Goal: Download file/media

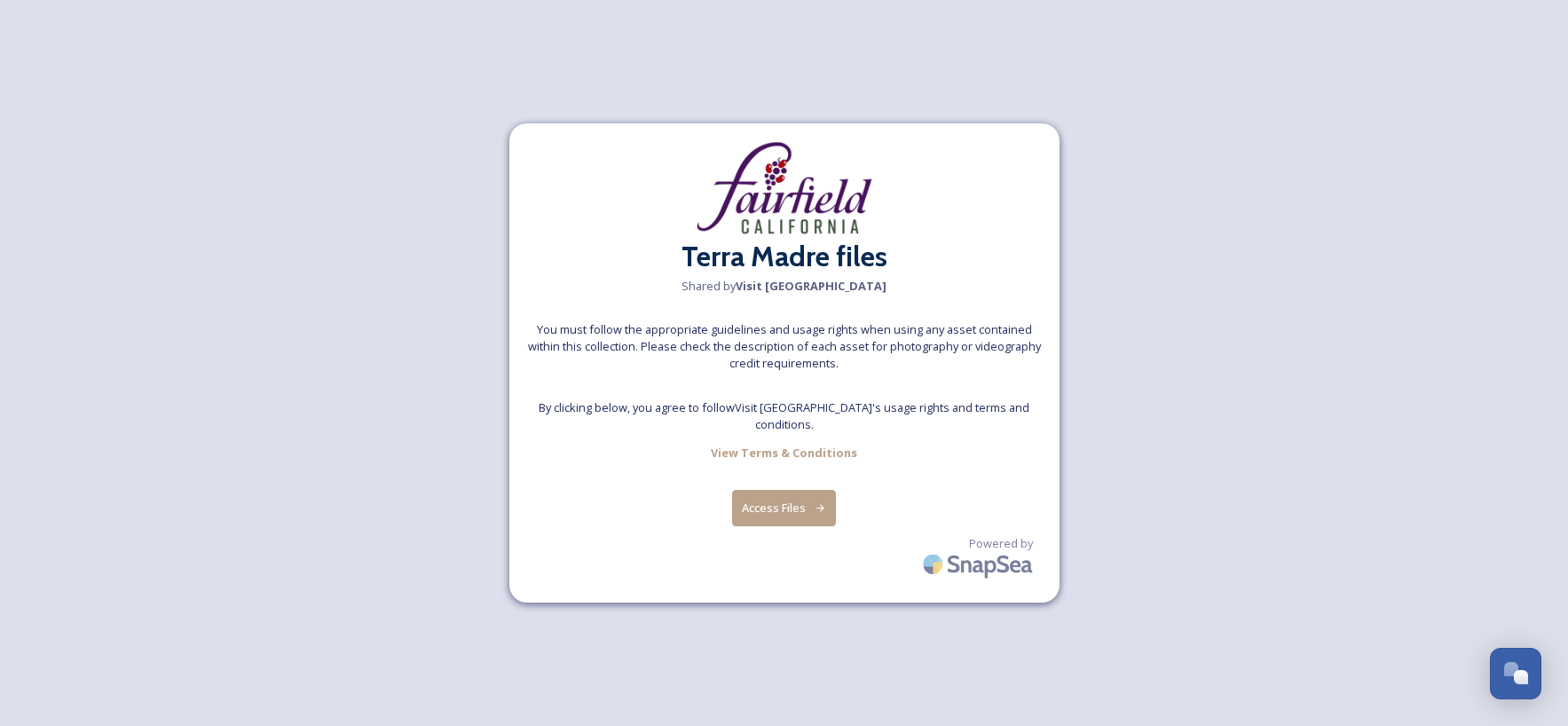
click at [792, 501] on button "Access Files" at bounding box center [784, 508] width 104 height 37
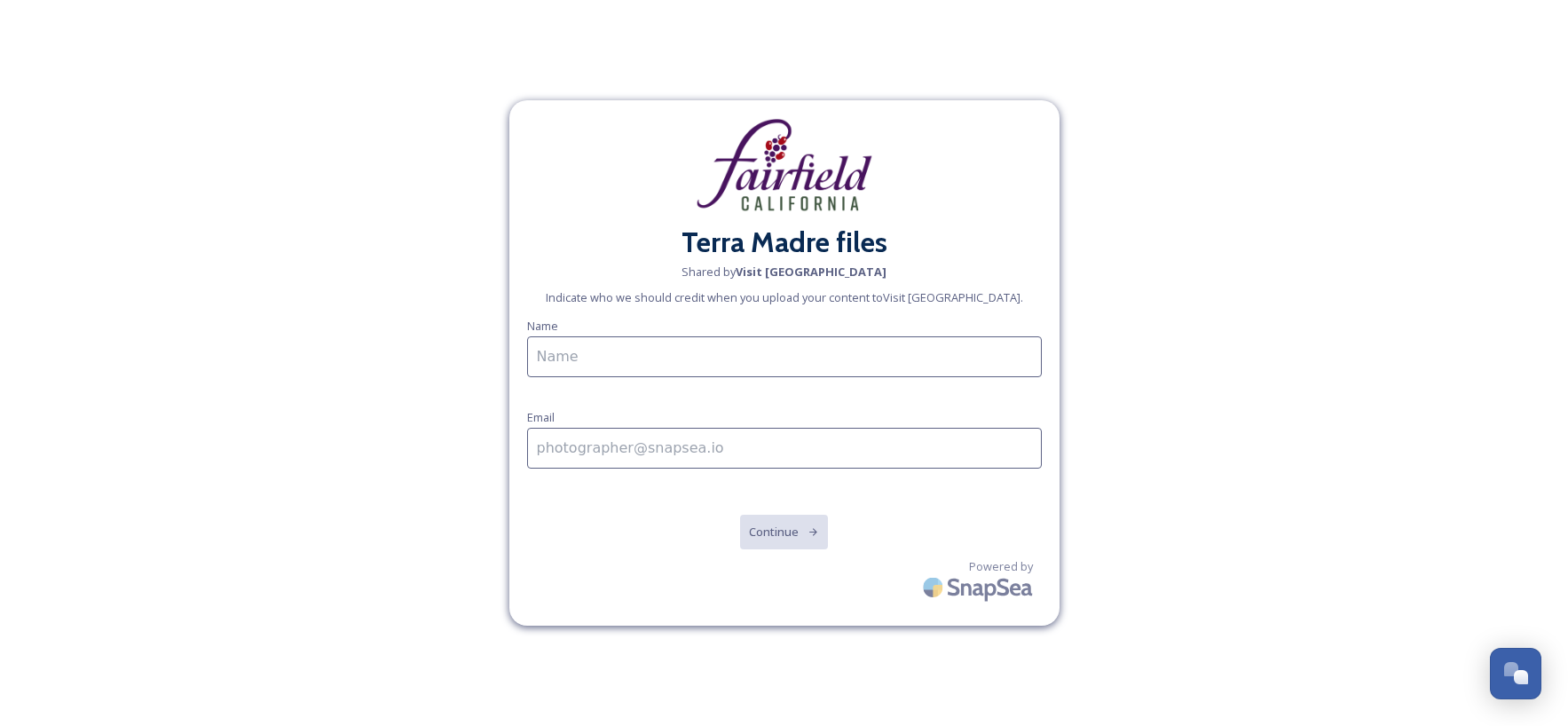
click at [679, 342] on input at bounding box center [784, 357] width 515 height 41
type input "[PERSON_NAME]"
click at [654, 451] on input at bounding box center [784, 448] width 515 height 41
type input "[EMAIL_ADDRESS][DOMAIN_NAME]"
click at [771, 534] on button "Continue" at bounding box center [784, 532] width 90 height 37
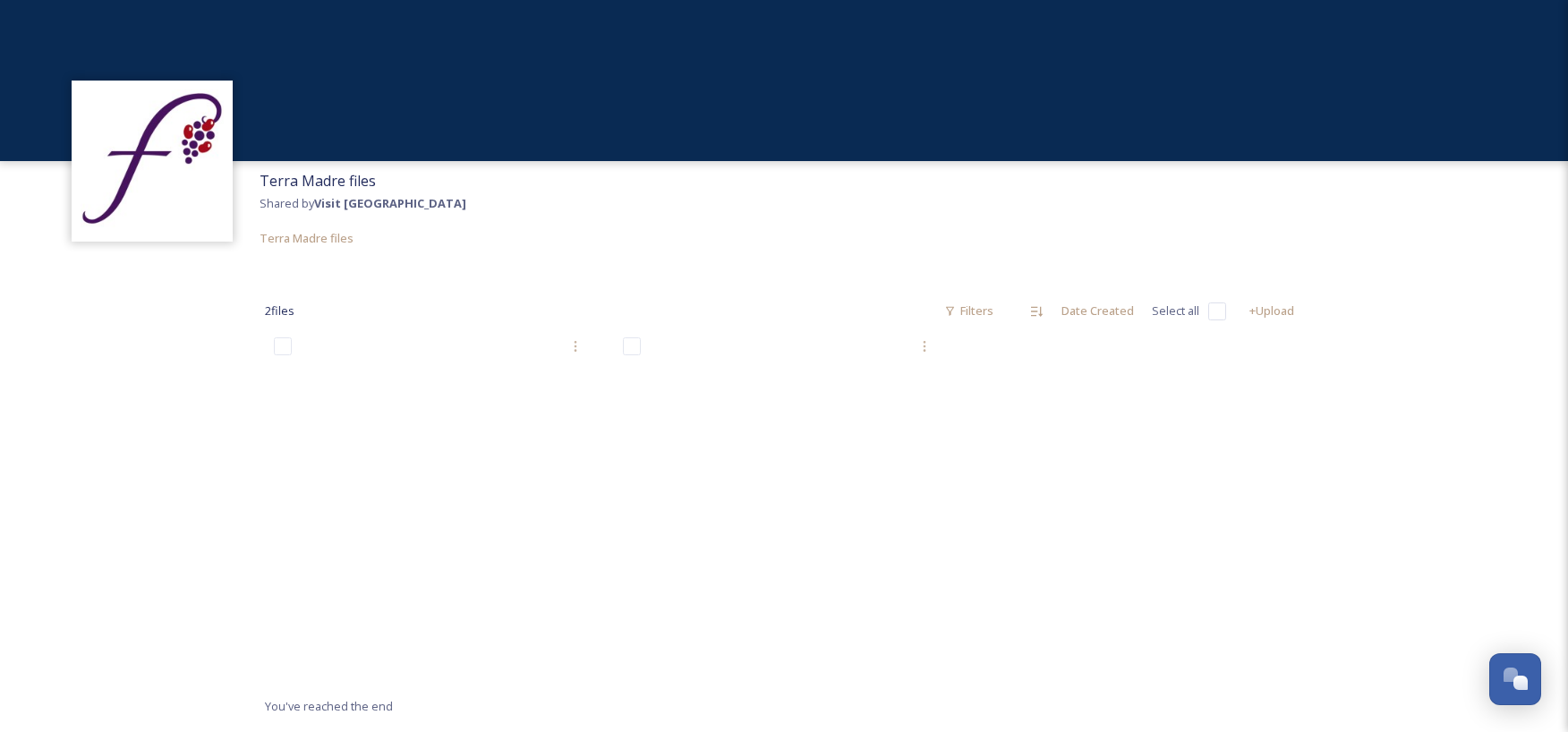
scroll to position [79, 0]
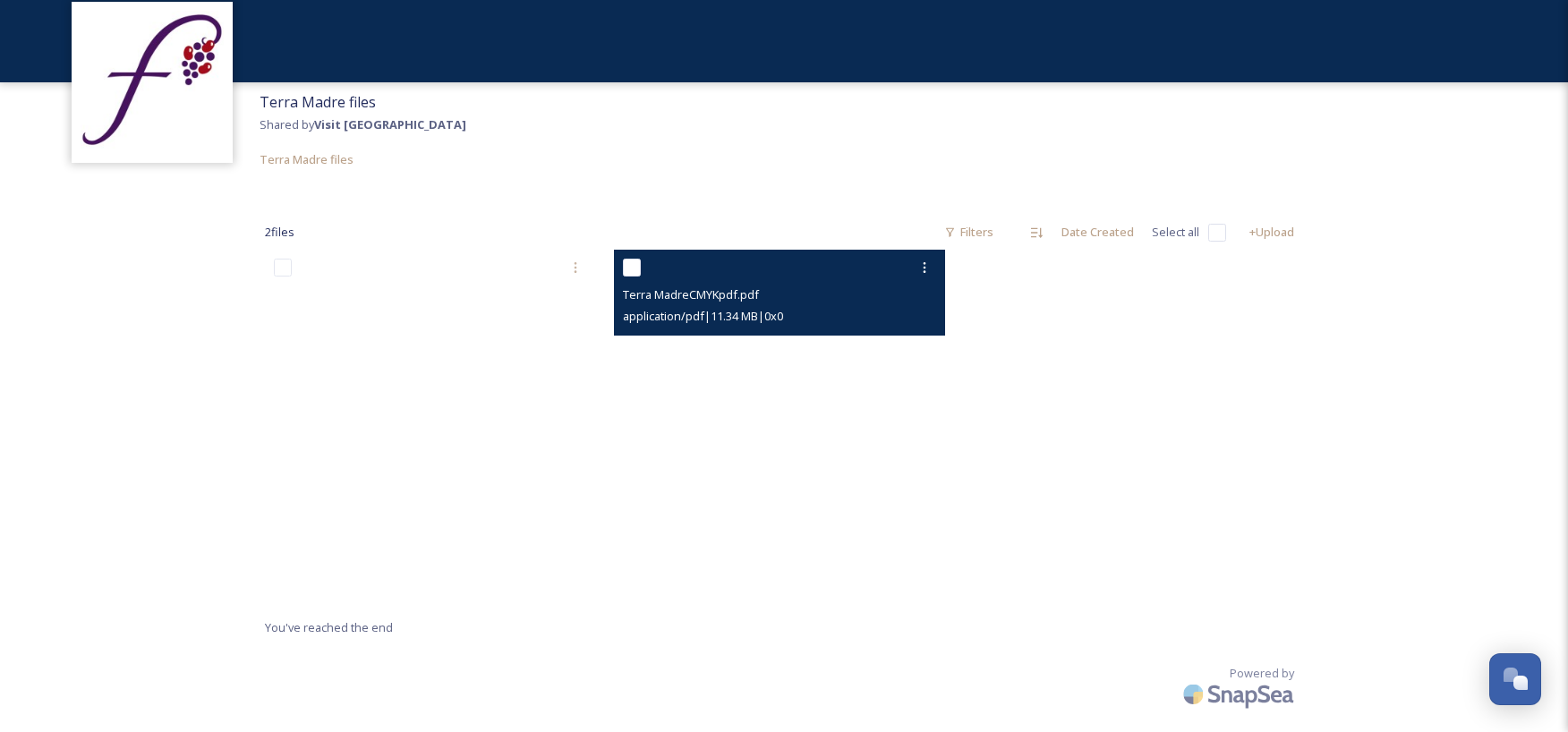
click at [860, 286] on div "Terra MadreCMYKpdf.pdf" at bounding box center [781, 295] width 318 height 22
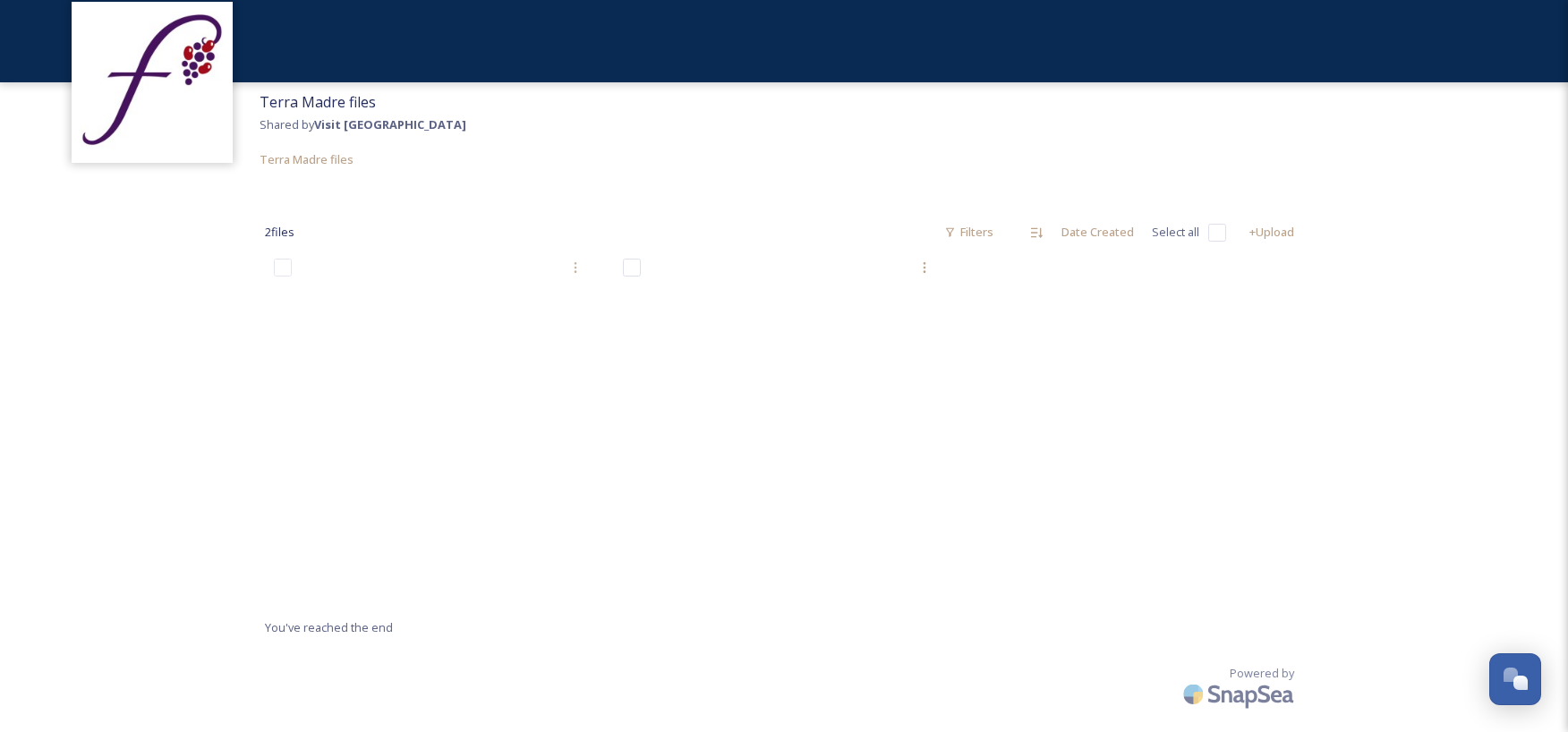
click at [728, 194] on div "2 file s Filters Date Created Select all +Upload You've reached the end Upload …" at bounding box center [783, 455] width 1074 height 554
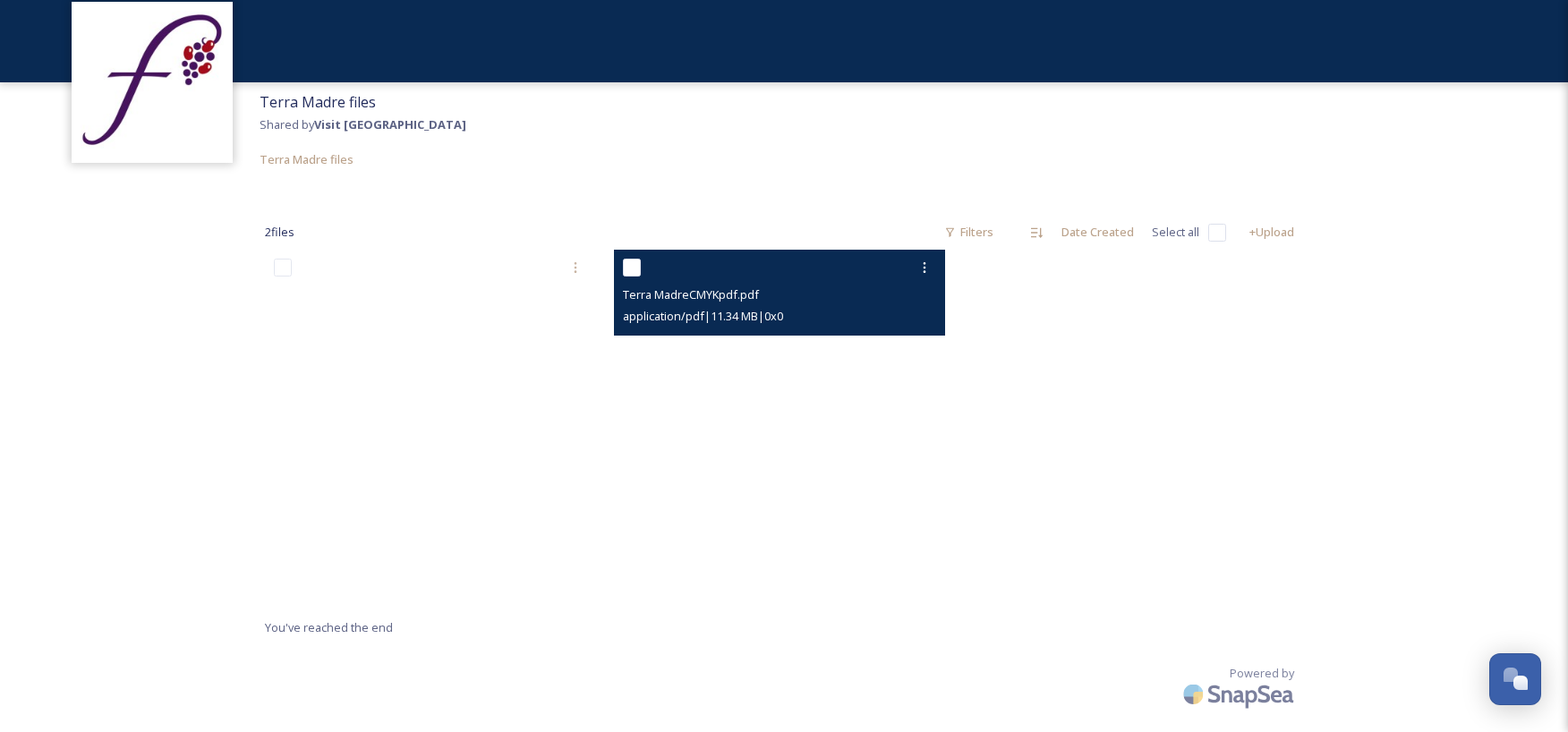
click at [849, 279] on div at bounding box center [781, 267] width 318 height 33
click at [918, 268] on icon at bounding box center [924, 267] width 14 height 14
click at [901, 335] on span "Download" at bounding box center [903, 342] width 54 height 17
